Goal: Use online tool/utility: Utilize a website feature to perform a specific function

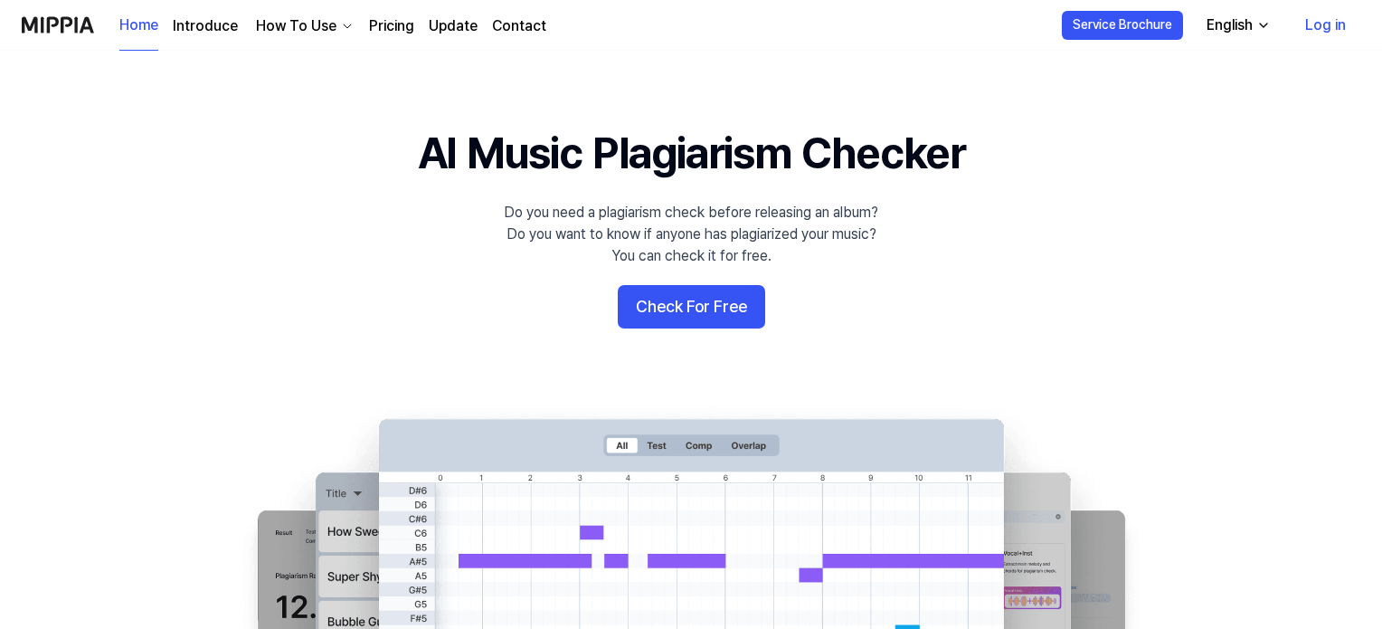
click at [781, 206] on div "Do you need a plagiarism check before releasing an album? Do you want to know i…" at bounding box center [691, 234] width 374 height 65
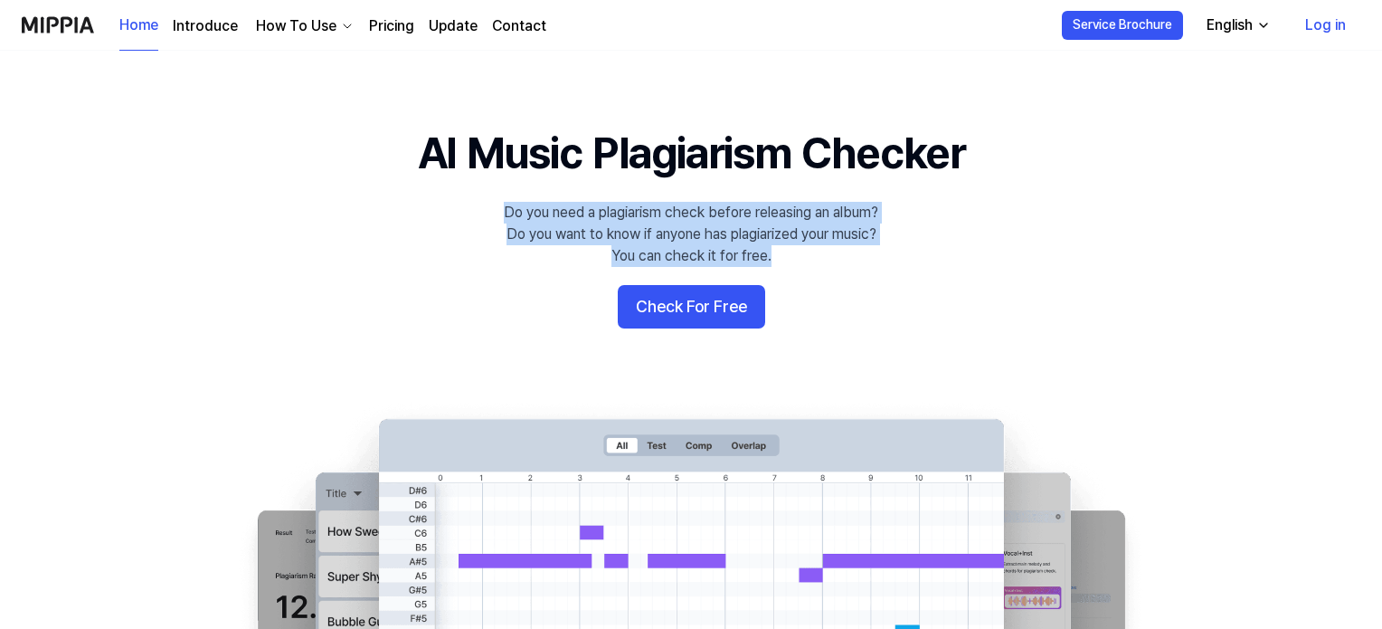
drag, startPoint x: 781, startPoint y: 206, endPoint x: 781, endPoint y: 252, distance: 46.1
click at [781, 252] on div "Do you need a plagiarism check before releasing an album? Do you want to know i…" at bounding box center [691, 234] width 374 height 65
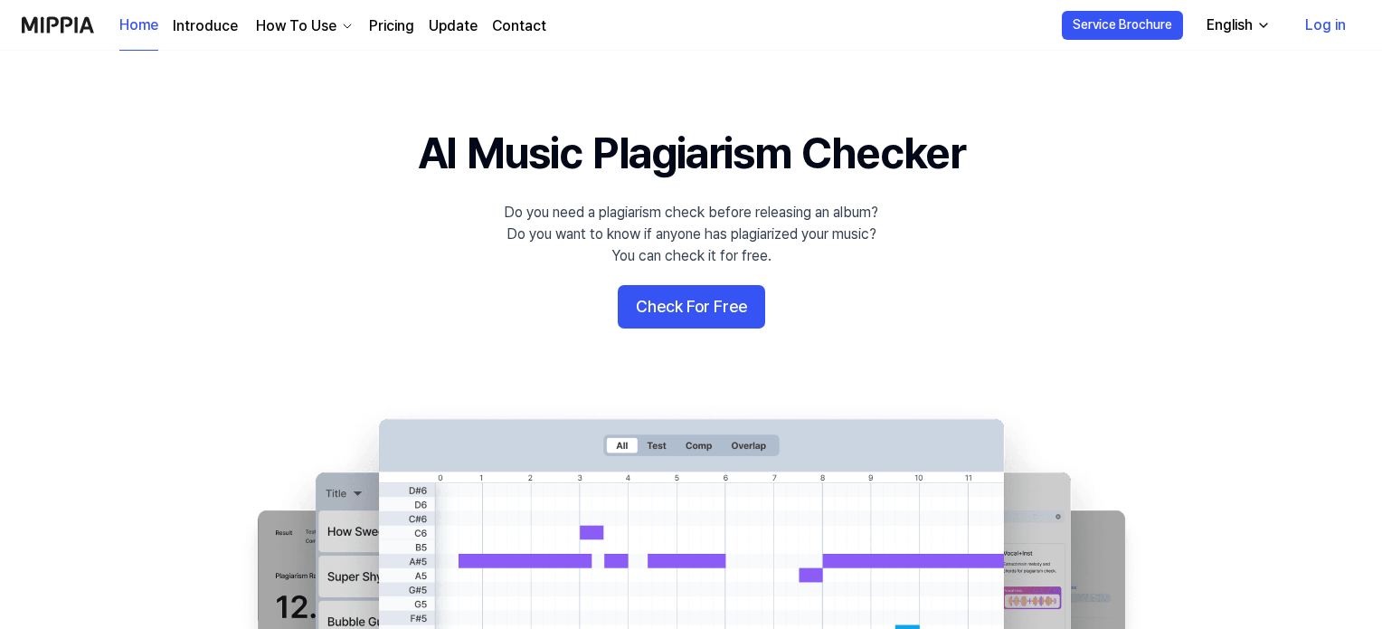
click at [781, 252] on div "Do you need a plagiarism check before releasing an album? Do you want to know i…" at bounding box center [691, 234] width 374 height 65
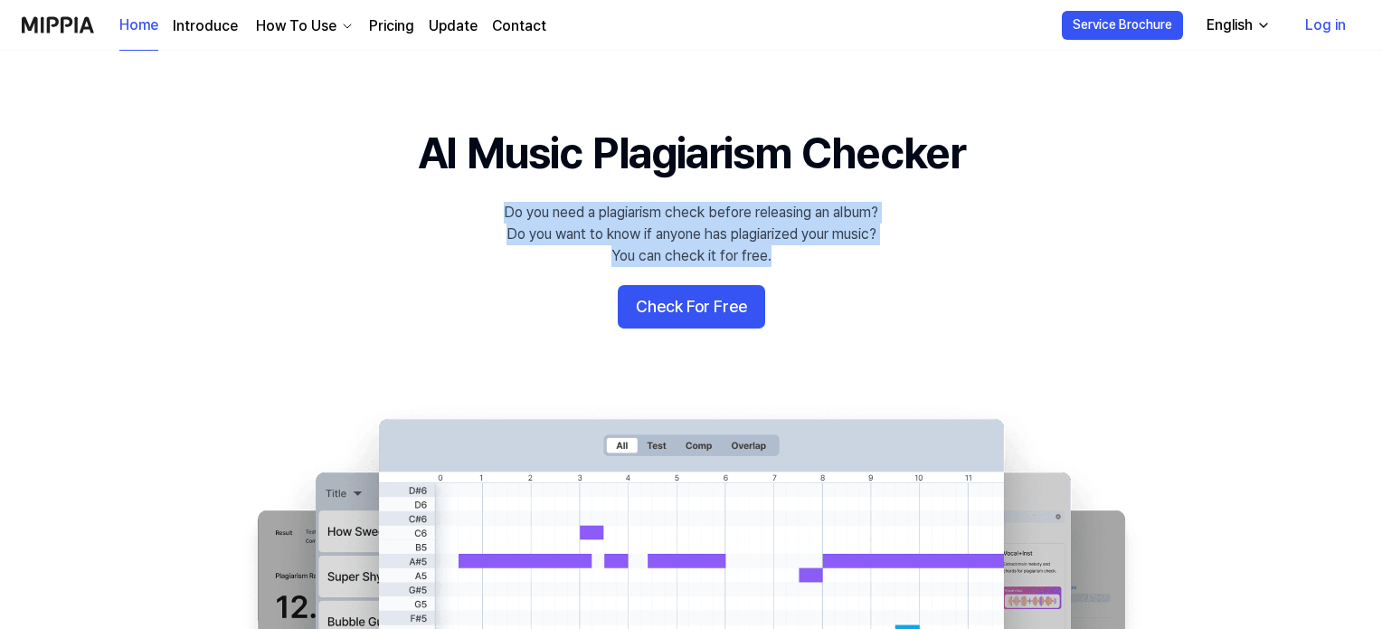
drag, startPoint x: 781, startPoint y: 252, endPoint x: 780, endPoint y: 198, distance: 54.3
click at [780, 198] on 배너 "AI Music Plagiarism Checker Do you need a plagiarism check before releasing an …" at bounding box center [691, 452] width 1302 height 658
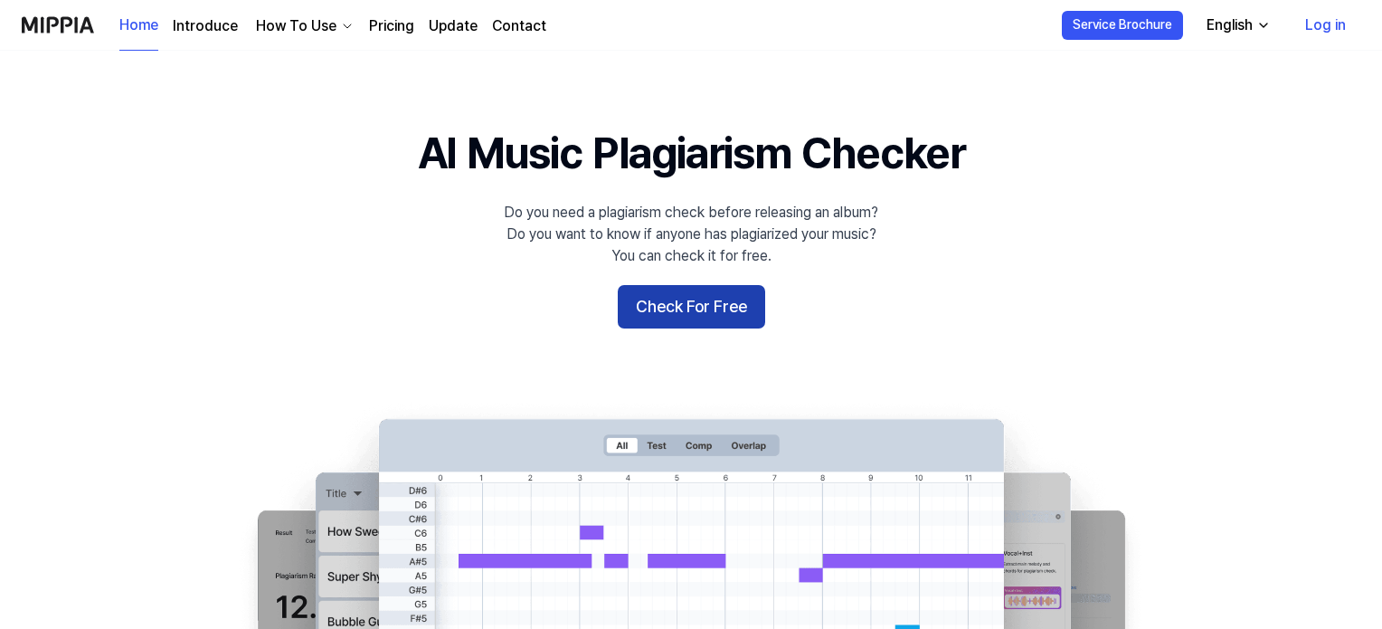
click at [731, 296] on button "Check For Free" at bounding box center [691, 306] width 147 height 43
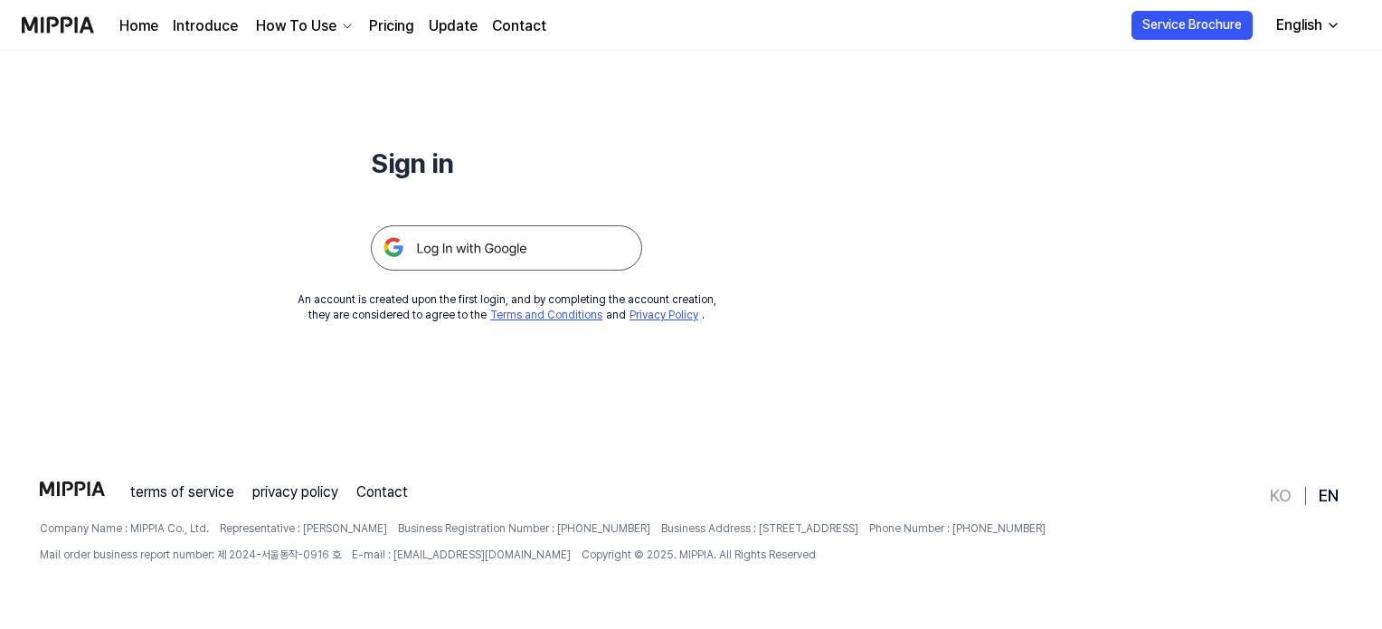
scroll to position [174, 0]
